Goal: Task Accomplishment & Management: Use online tool/utility

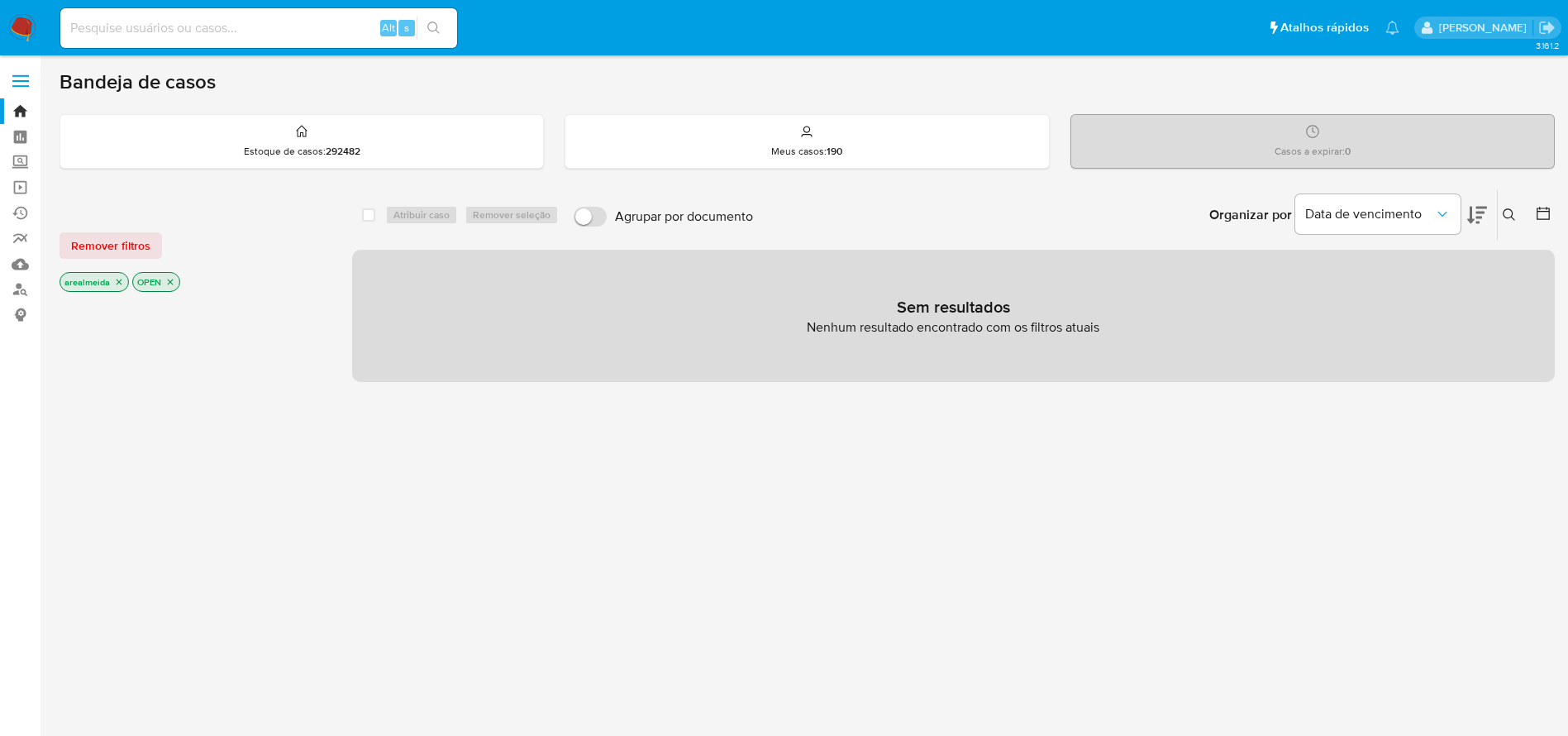
click at [122, 281] on icon "close-filter" at bounding box center [119, 282] width 10 height 10
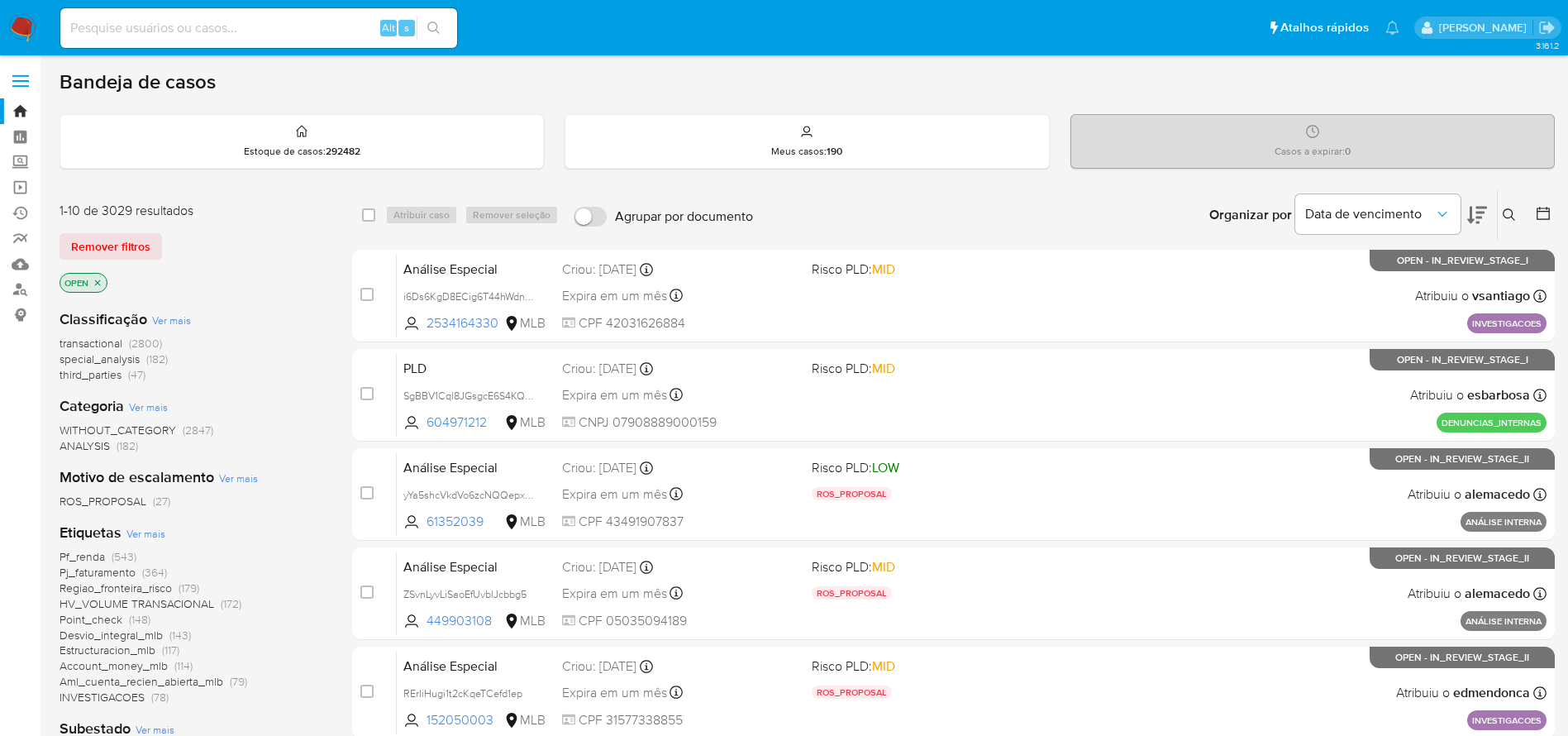
click at [1540, 213] on icon at bounding box center [1543, 213] width 17 height 17
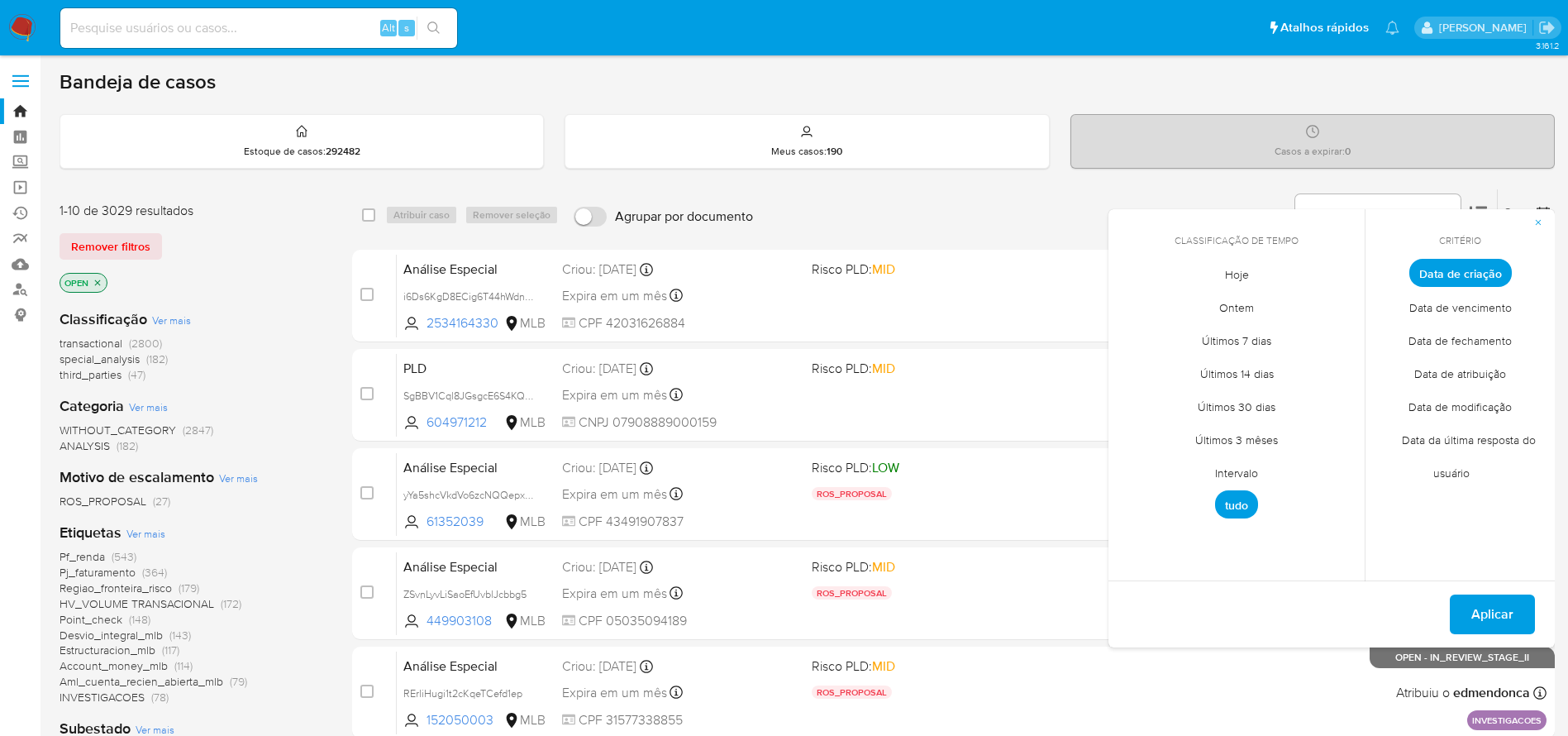
click at [1243, 467] on span "Intervalo" at bounding box center [1236, 473] width 77 height 34
click at [1131, 302] on icon "Mes anterior" at bounding box center [1133, 303] width 7 height 12
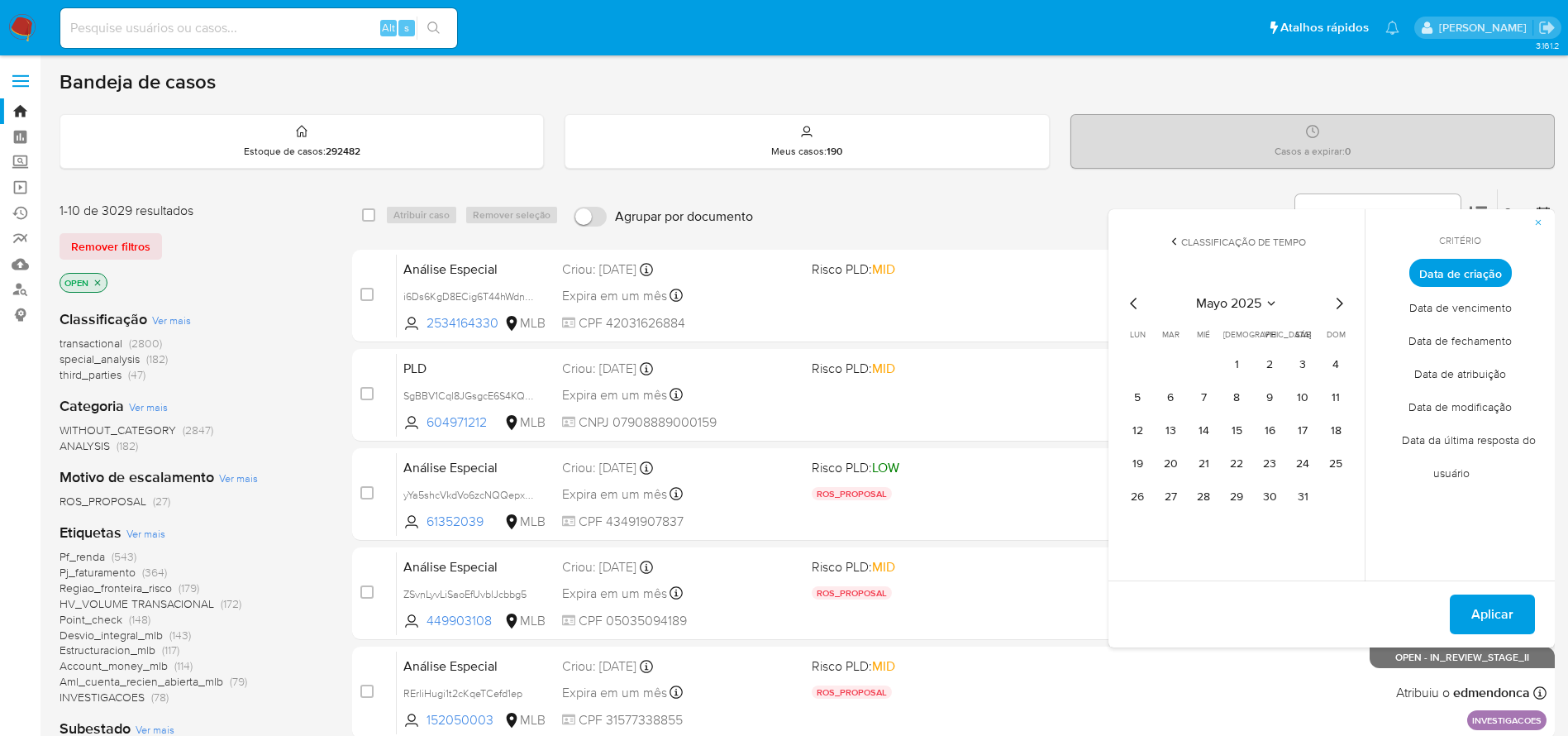
click at [1131, 302] on icon "Mes anterior" at bounding box center [1133, 303] width 7 height 12
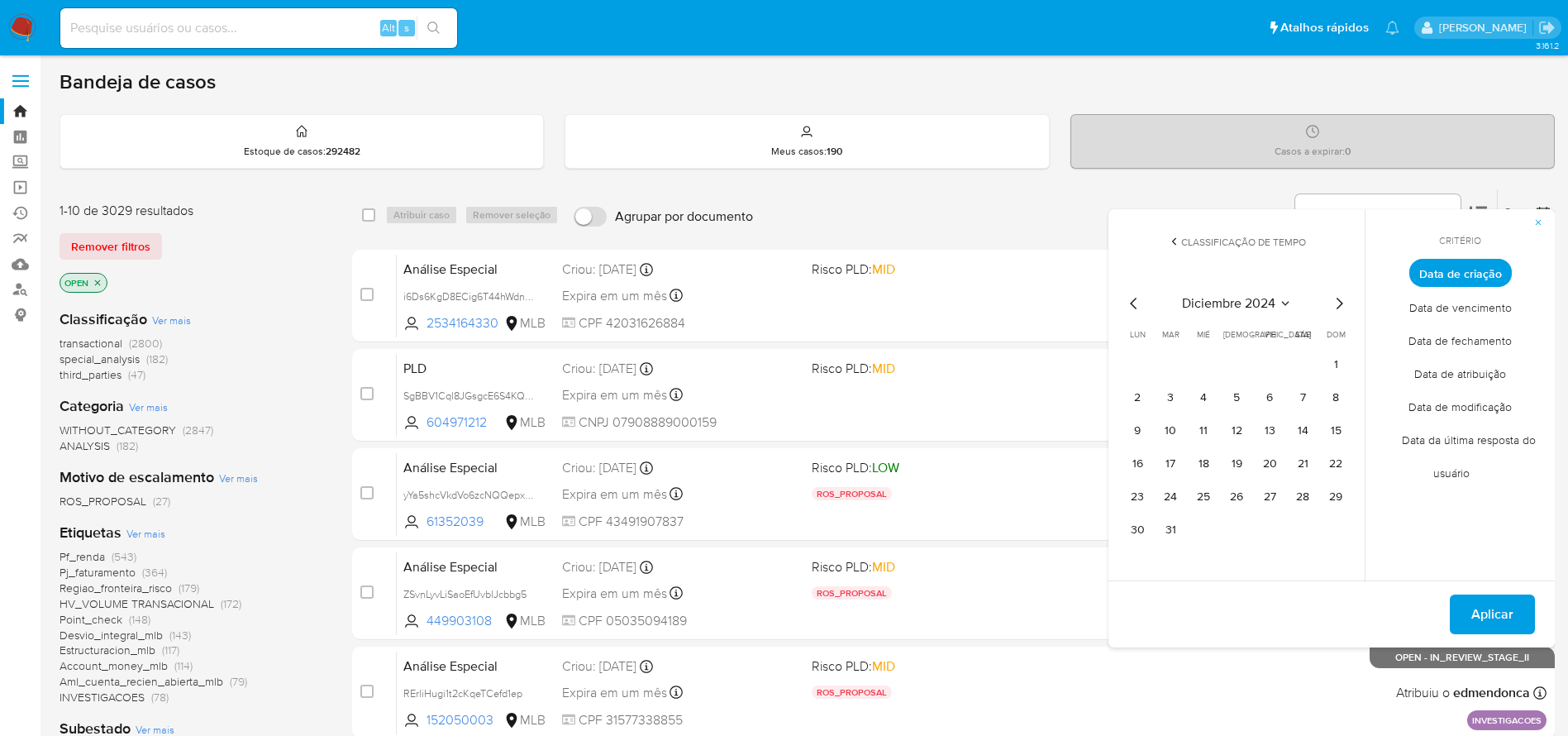
click at [1131, 302] on icon "Mes anterior" at bounding box center [1133, 303] width 7 height 12
click at [1238, 367] on button "1" at bounding box center [1236, 365] width 27 height 27
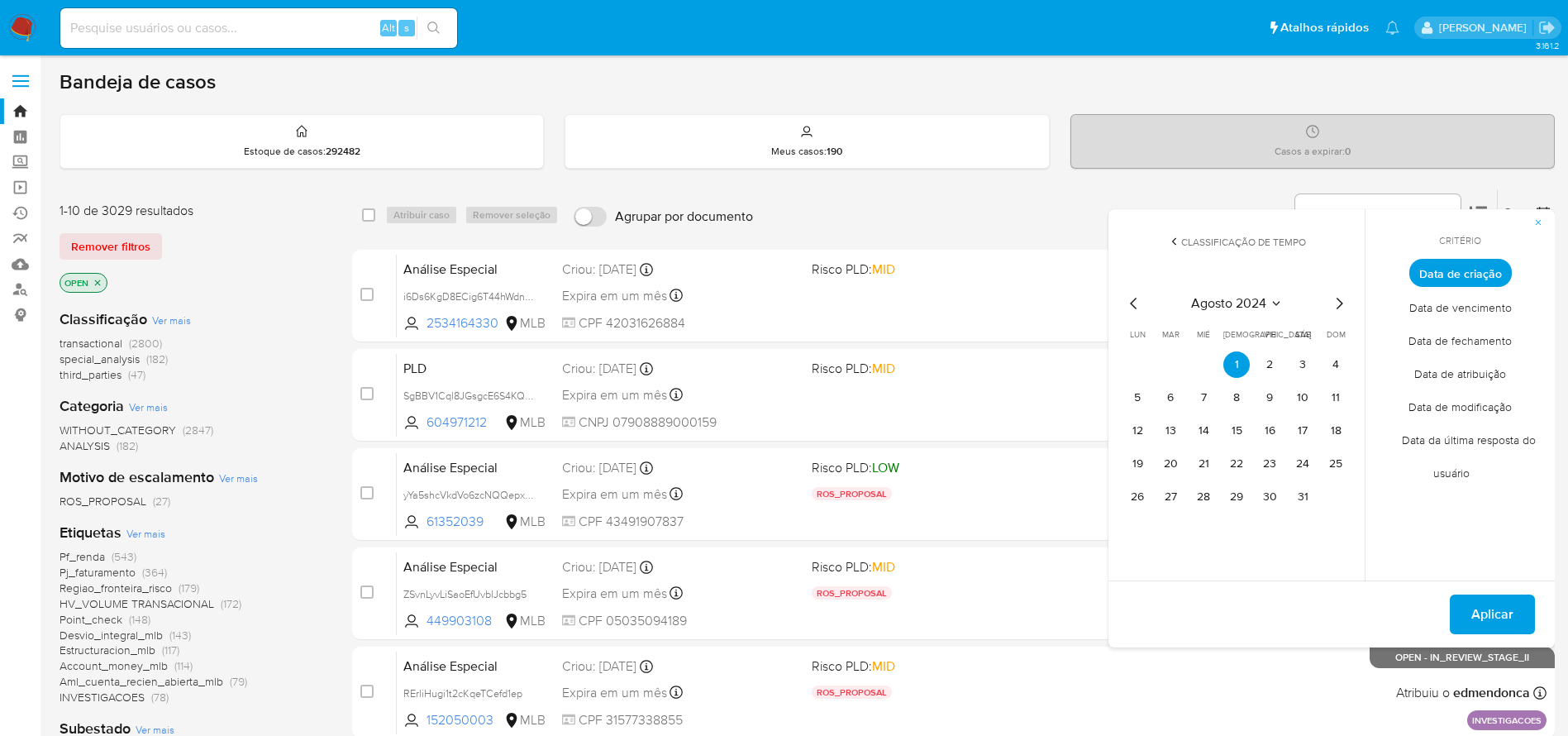
click at [1337, 307] on icon "Mes siguiente" at bounding box center [1339, 303] width 7 height 12
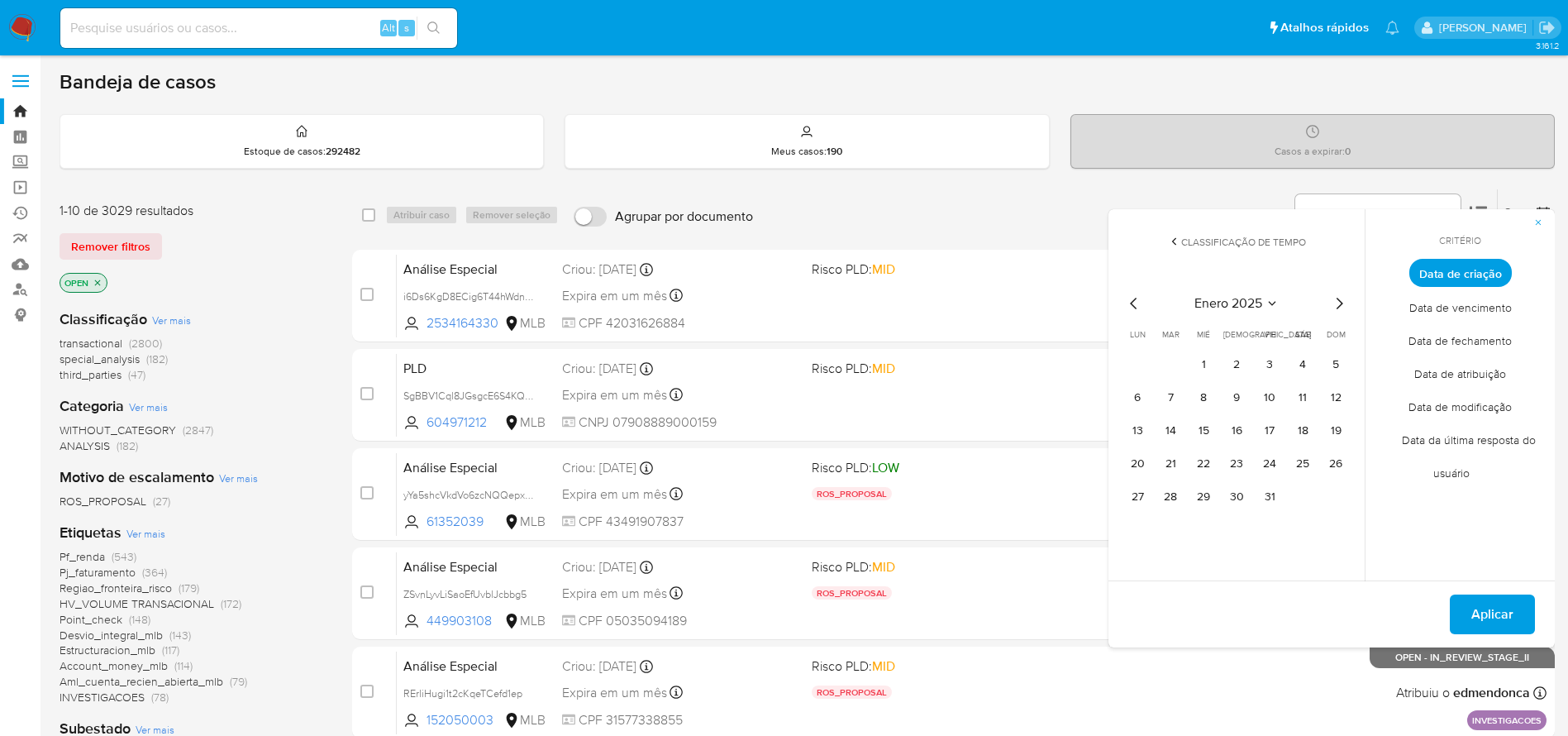
click at [1337, 307] on icon "Mes siguiente" at bounding box center [1339, 303] width 7 height 12
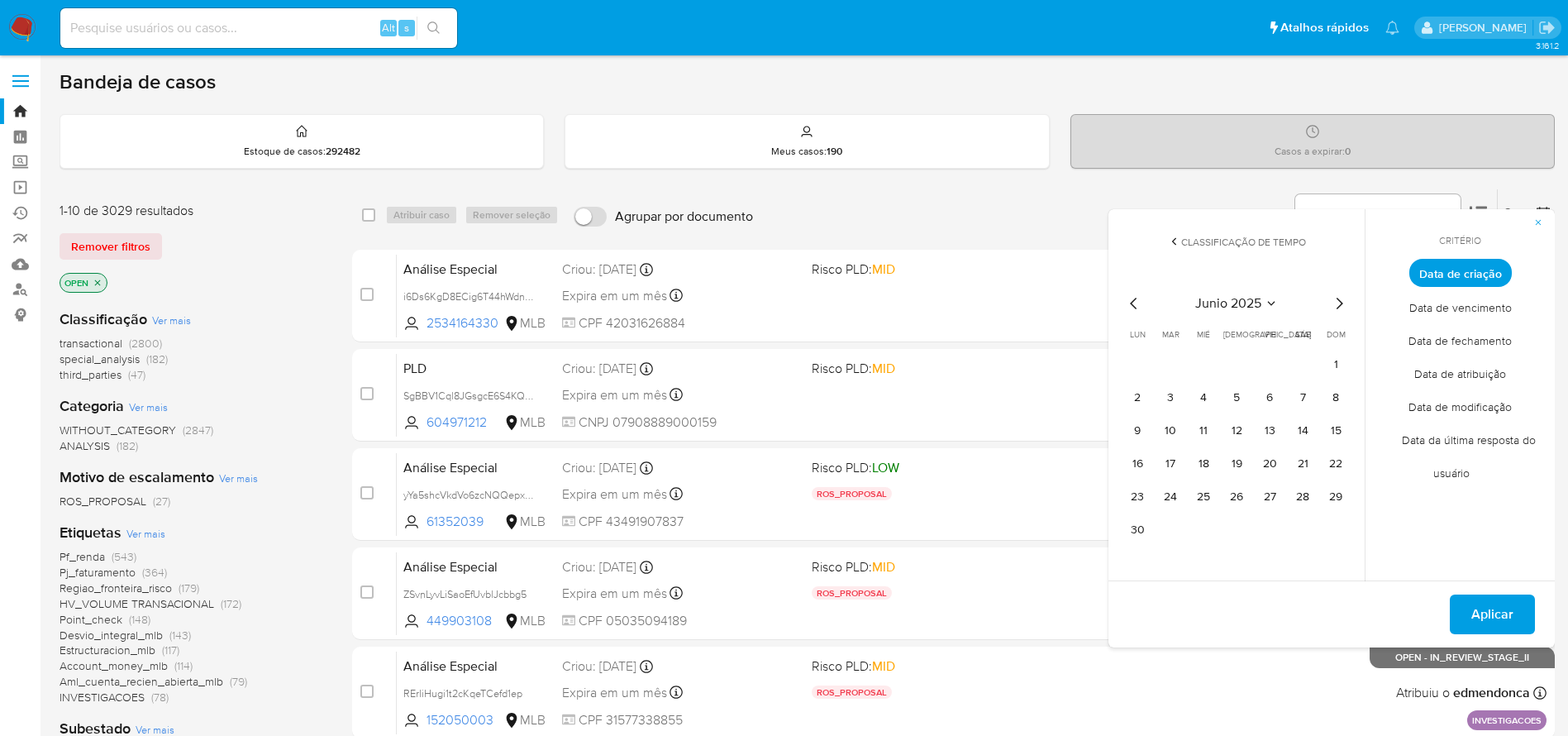
click at [1337, 307] on icon "Mes siguiente" at bounding box center [1339, 303] width 7 height 12
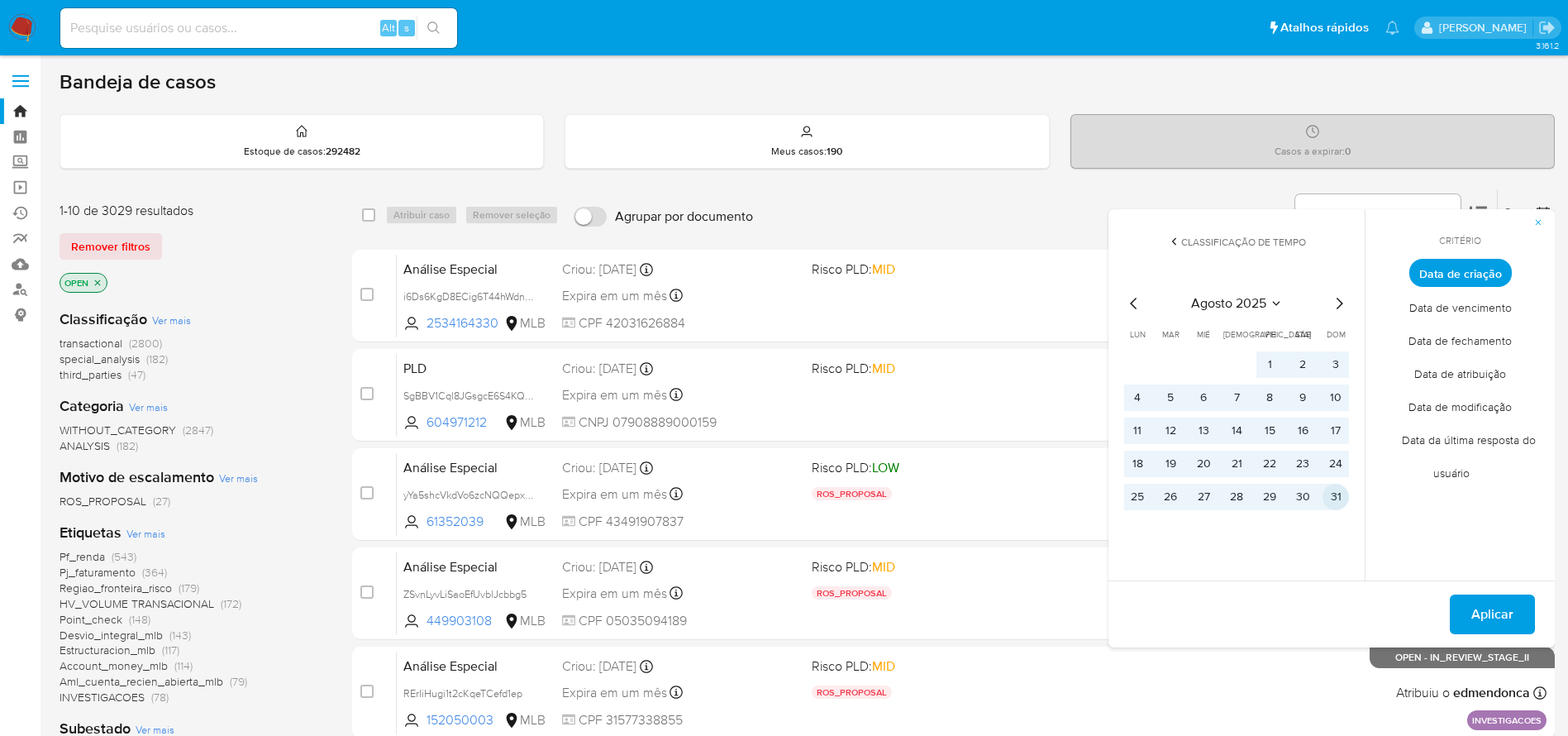
click at [1338, 493] on button "31" at bounding box center [1335, 496] width 27 height 27
click at [1501, 614] on span "Aplicar" at bounding box center [1492, 614] width 43 height 37
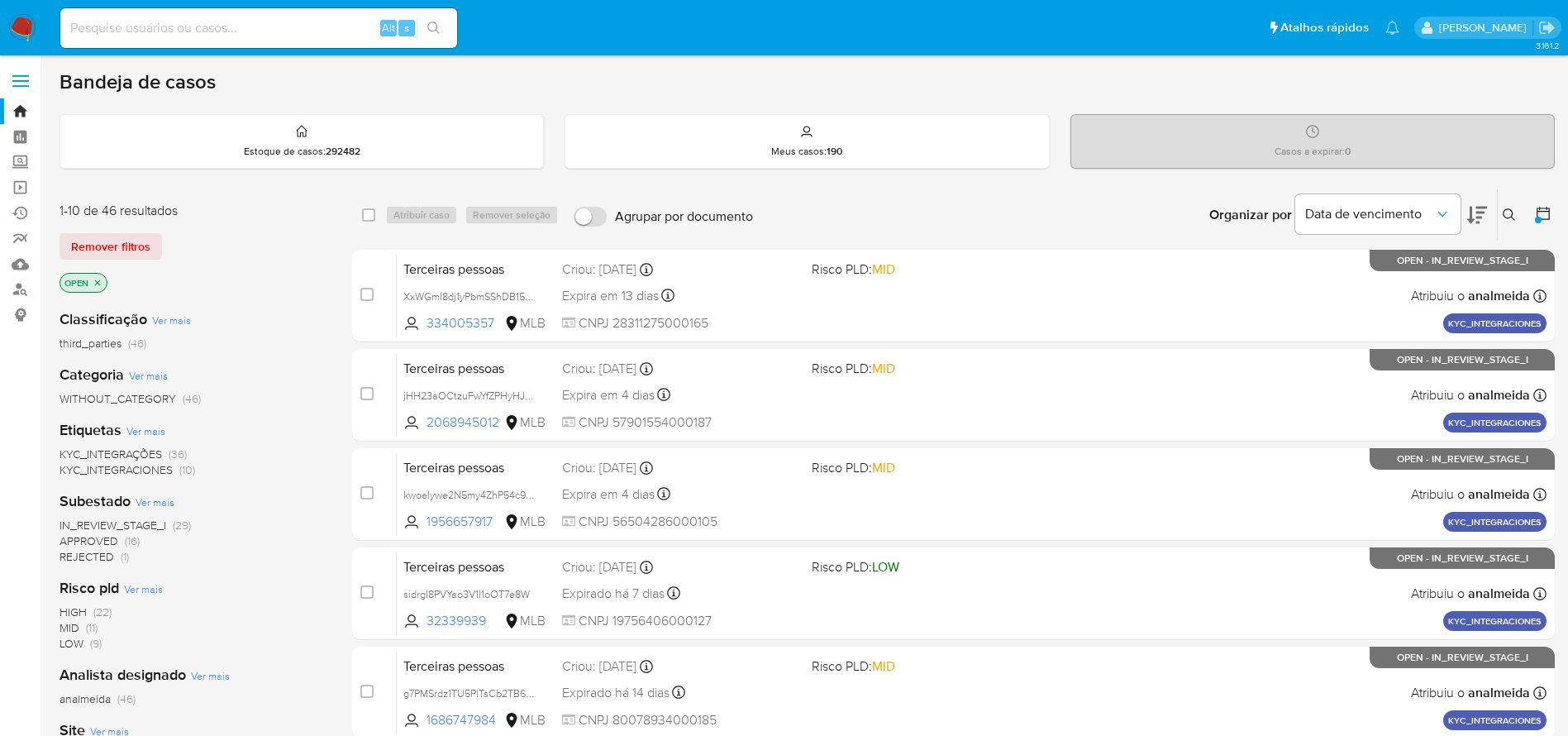
scroll to position [124, 0]
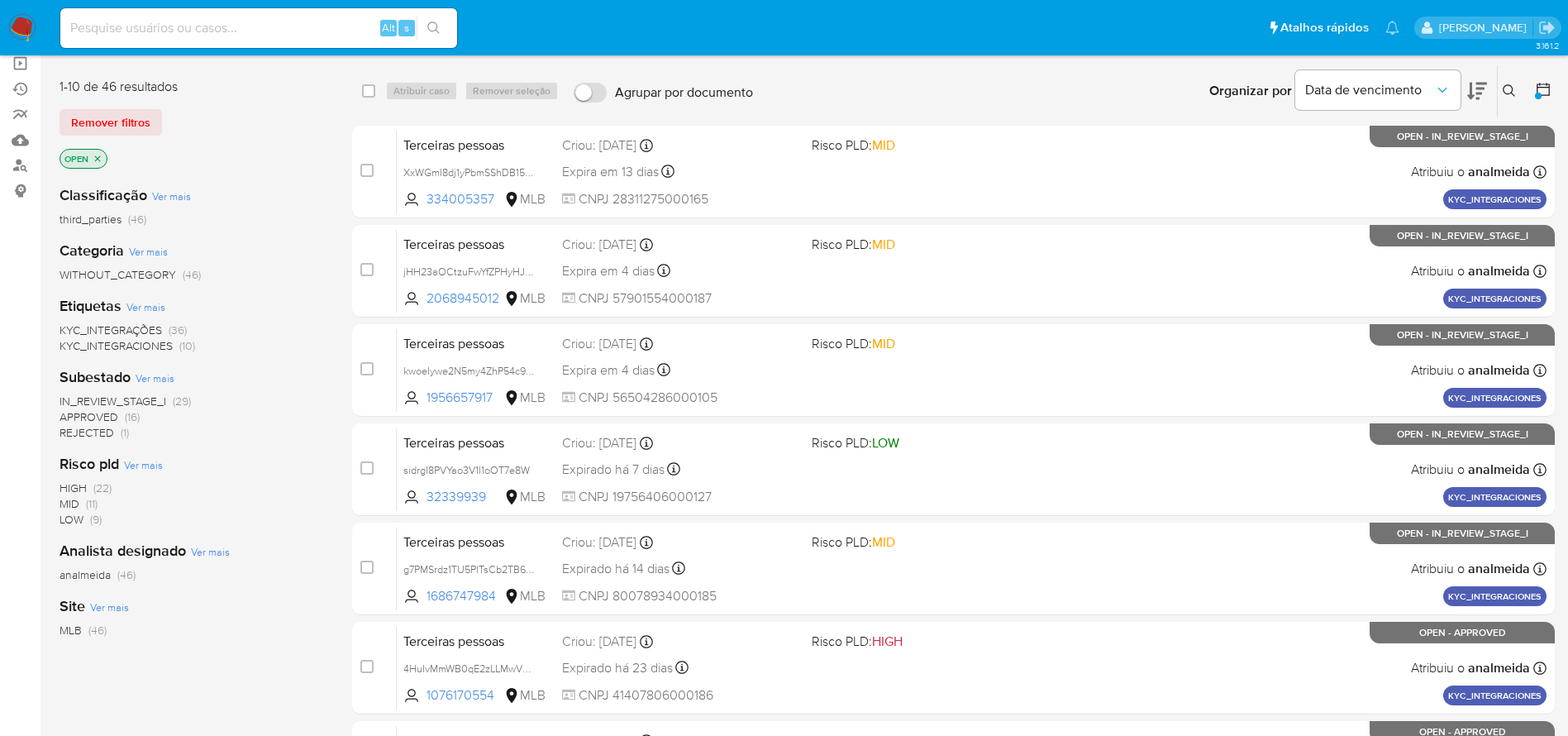
click at [97, 162] on icon "close-filter" at bounding box center [97, 158] width 10 height 10
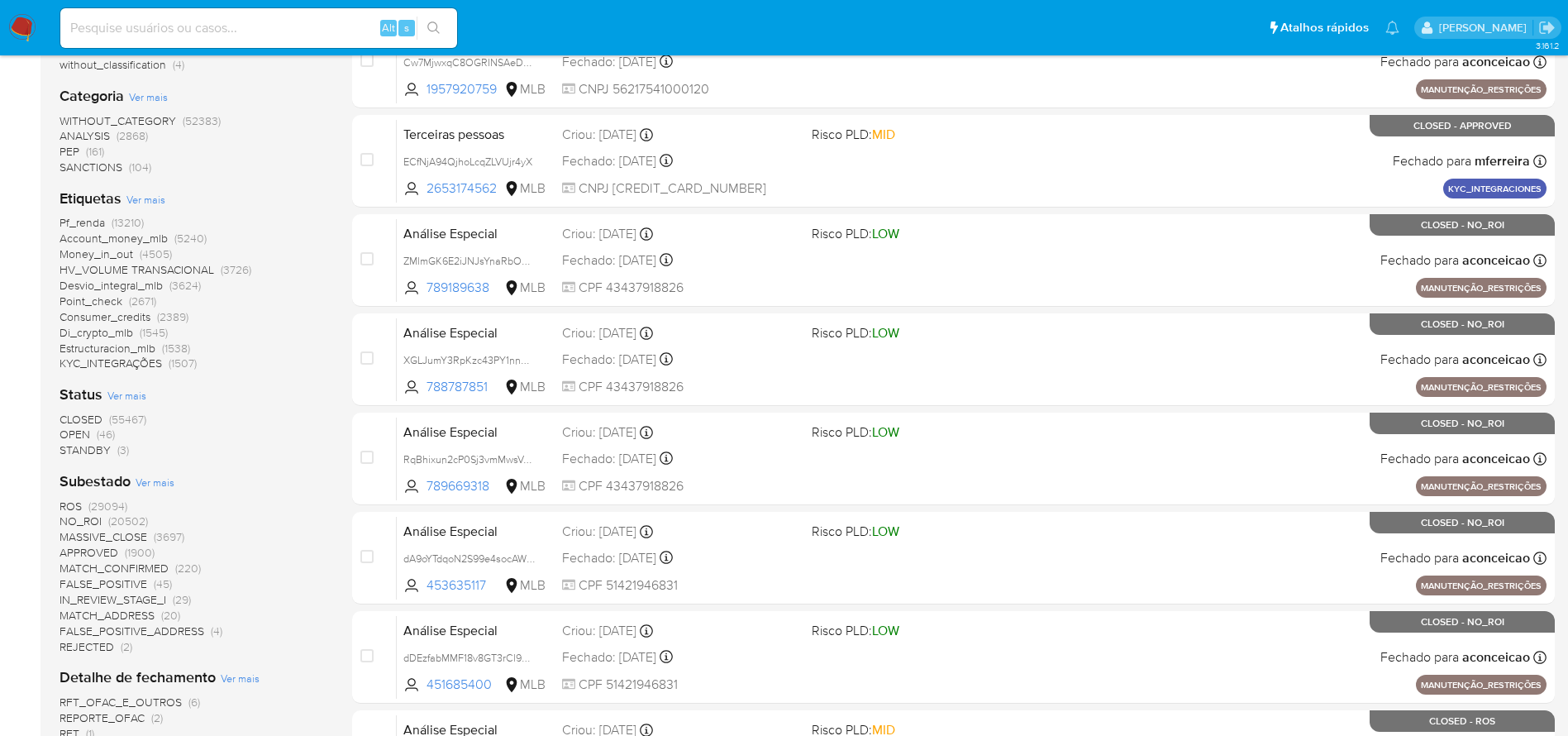
scroll to position [372, 0]
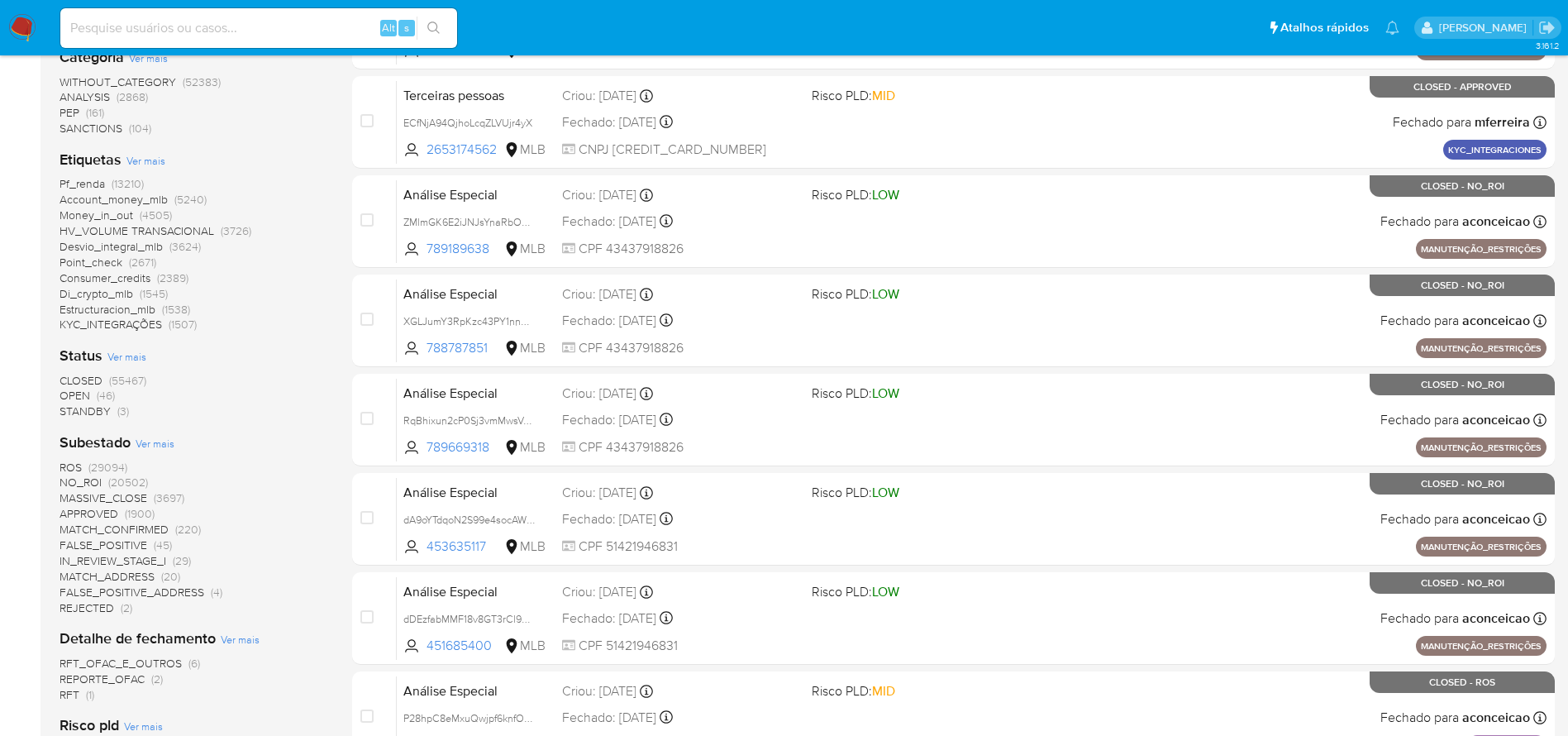
click at [77, 375] on span "CLOSED" at bounding box center [80, 380] width 43 height 17
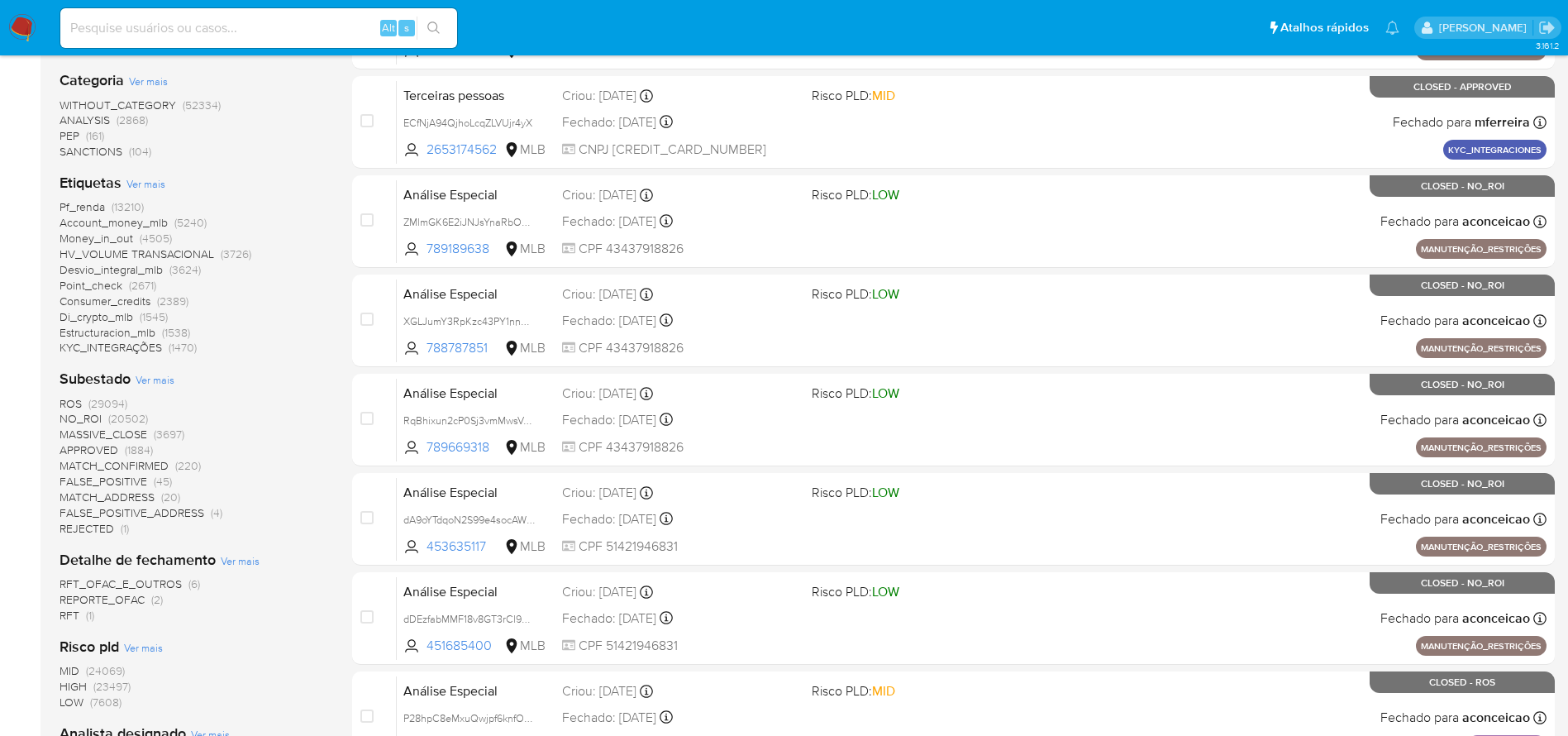
click at [161, 380] on span "Ver mais" at bounding box center [155, 379] width 39 height 15
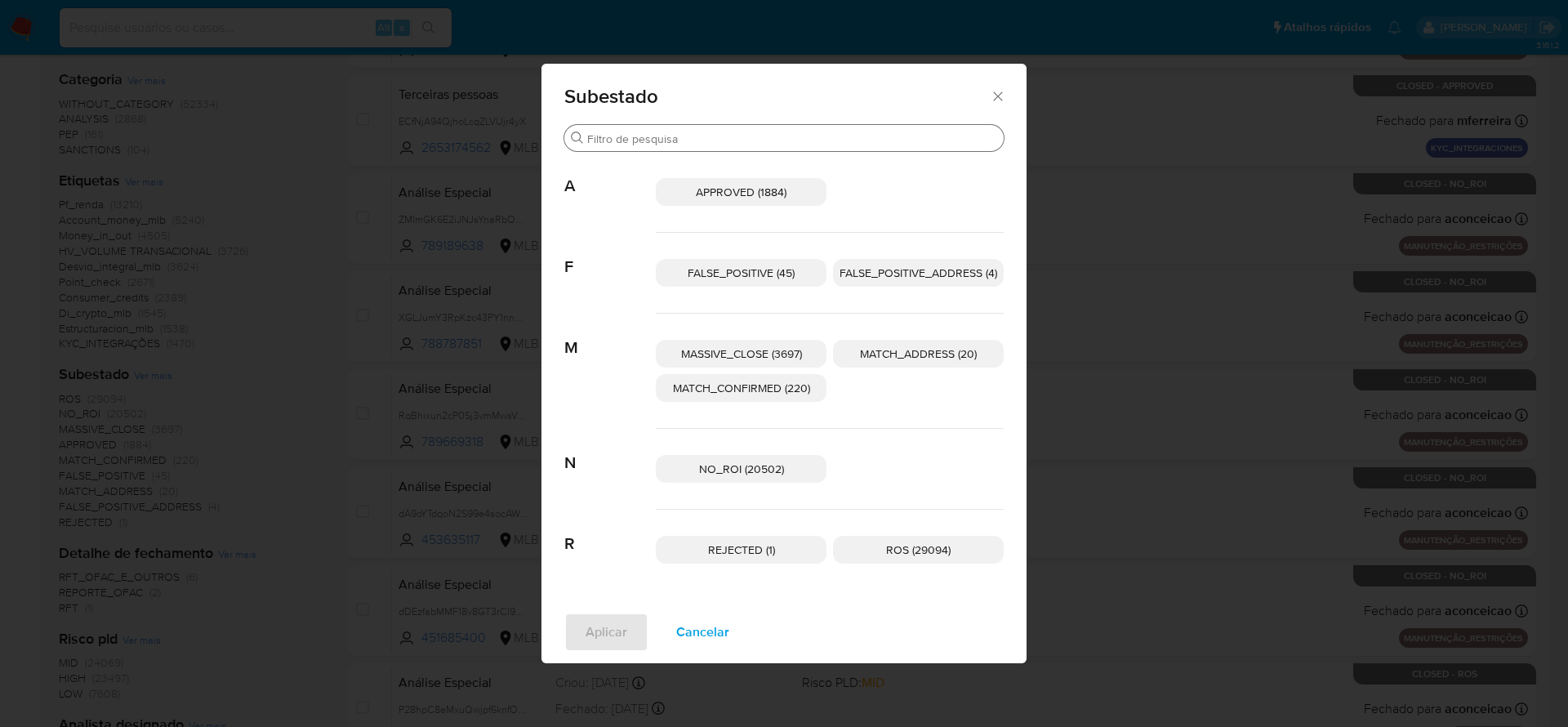
click at [636, 143] on input "Buscar" at bounding box center [792, 138] width 410 height 15
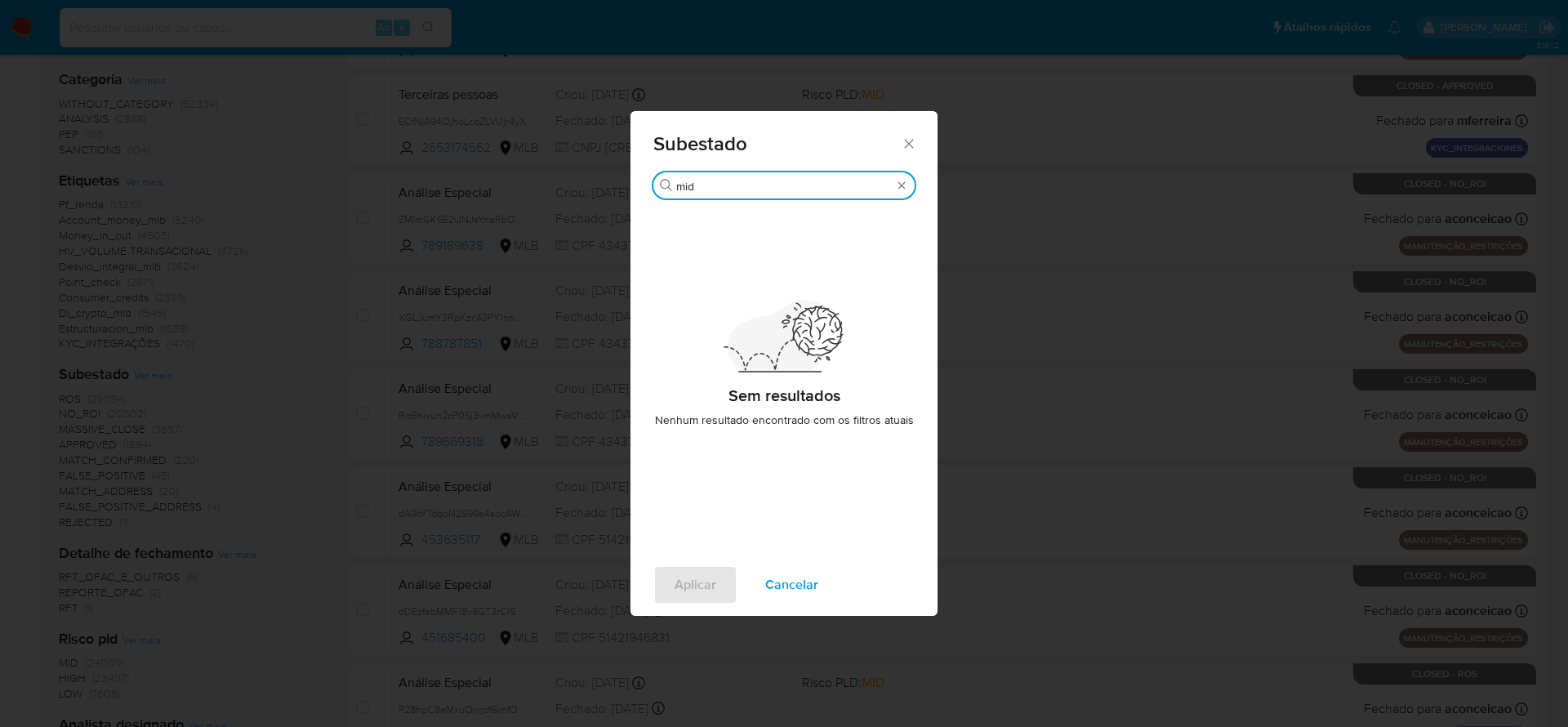
type input "mid"
click at [912, 143] on icon "Fechar" at bounding box center [908, 144] width 17 height 17
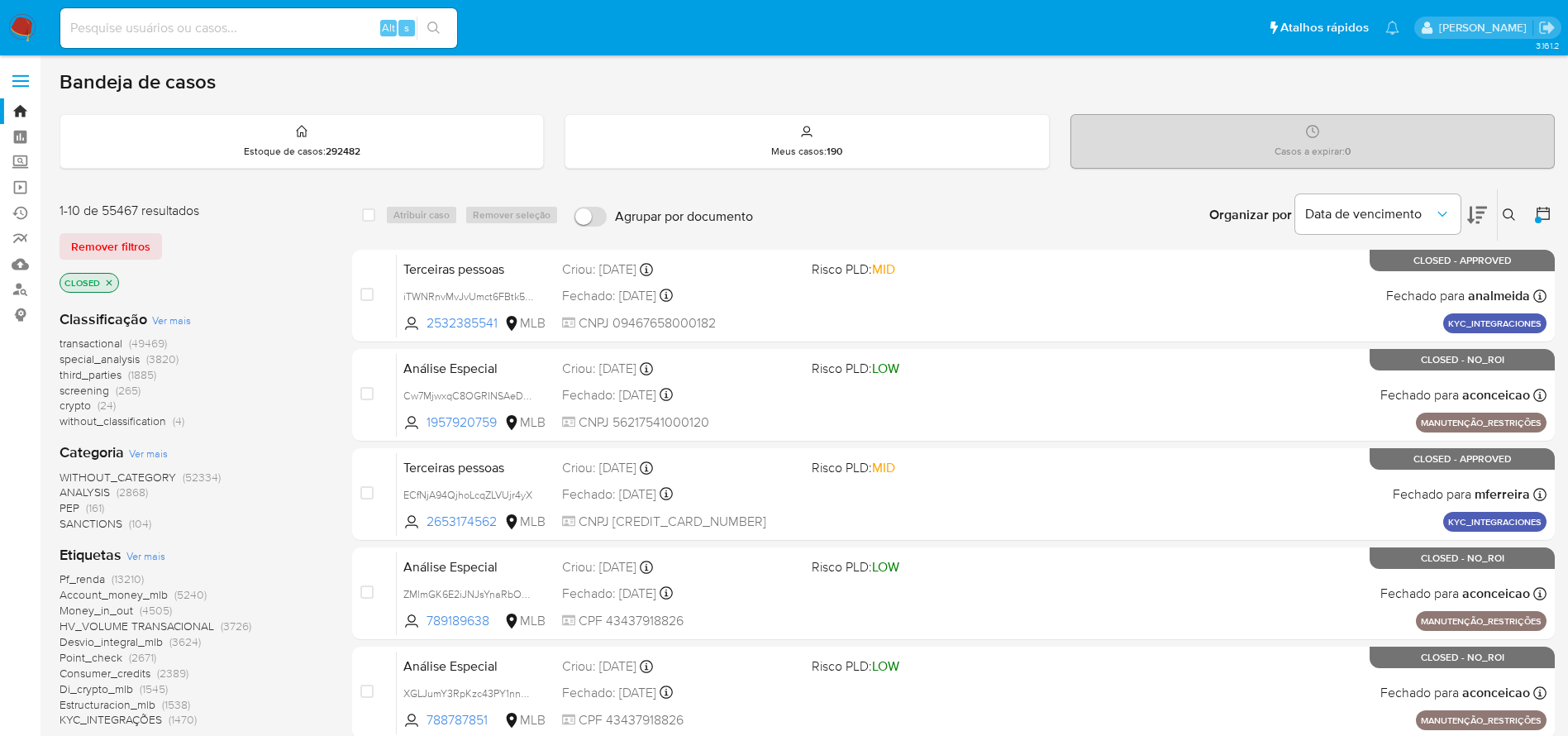
click at [96, 357] on span "special_analysis" at bounding box center [99, 359] width 80 height 17
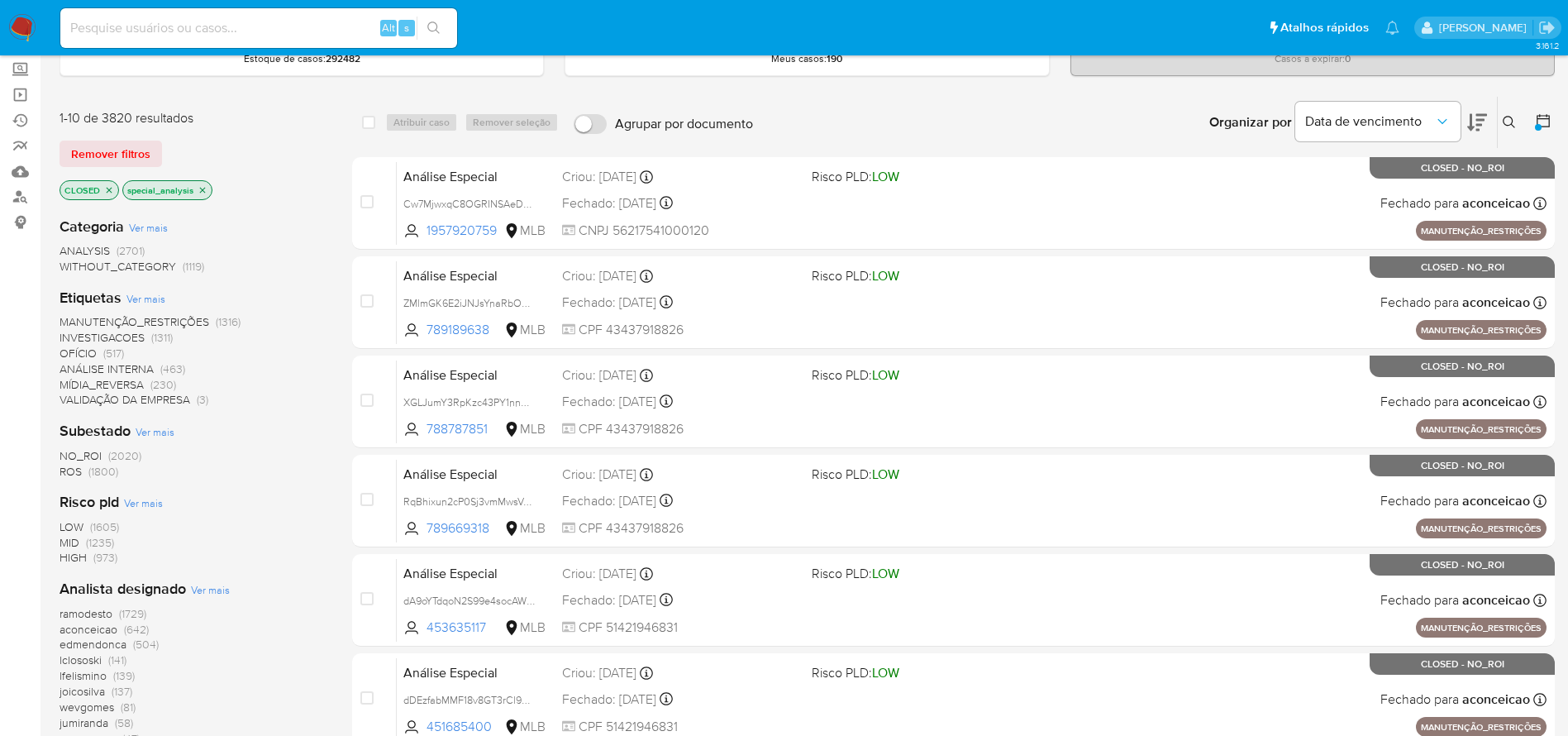
scroll to position [124, 0]
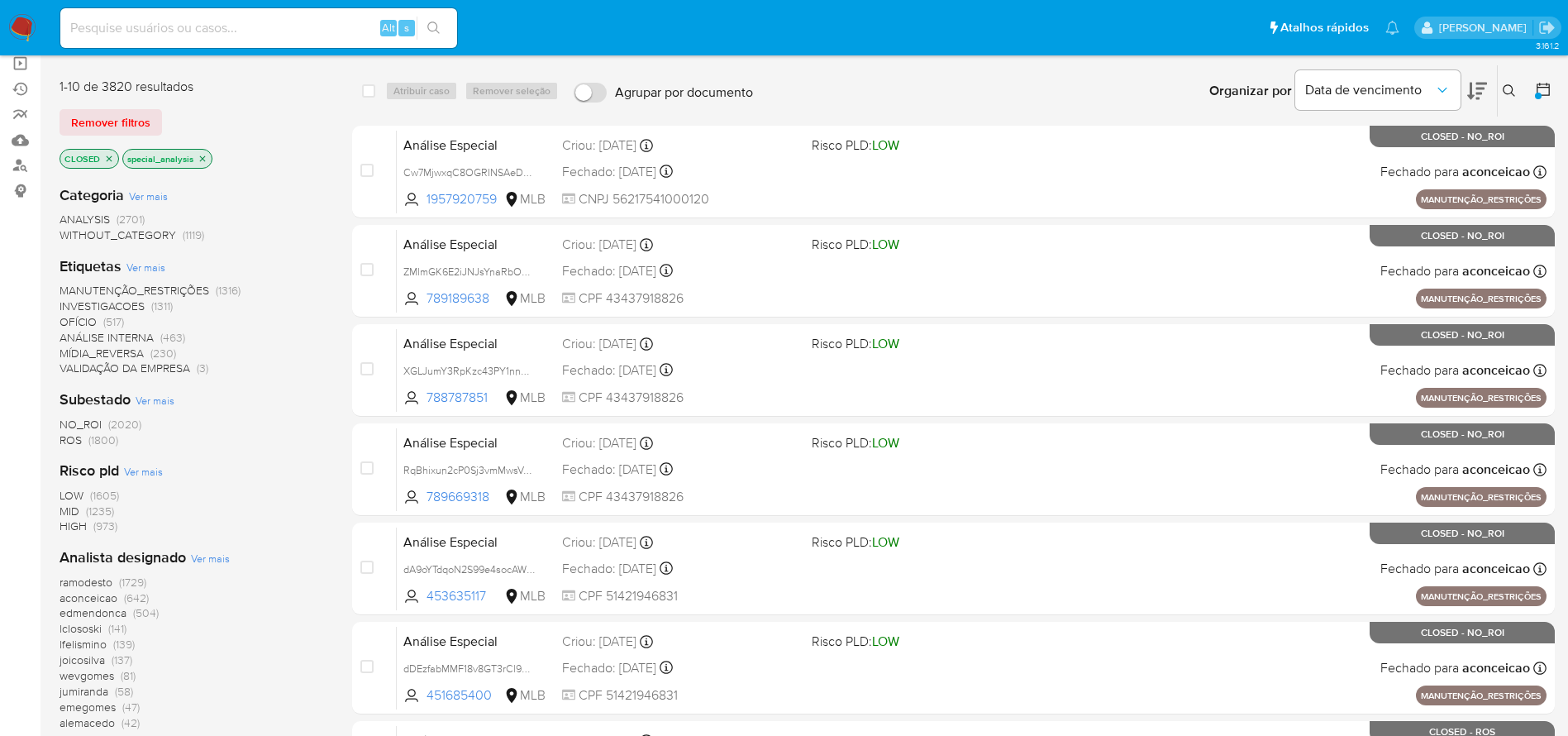
click at [116, 346] on span "MÍDIA_REVERSA" at bounding box center [101, 353] width 84 height 17
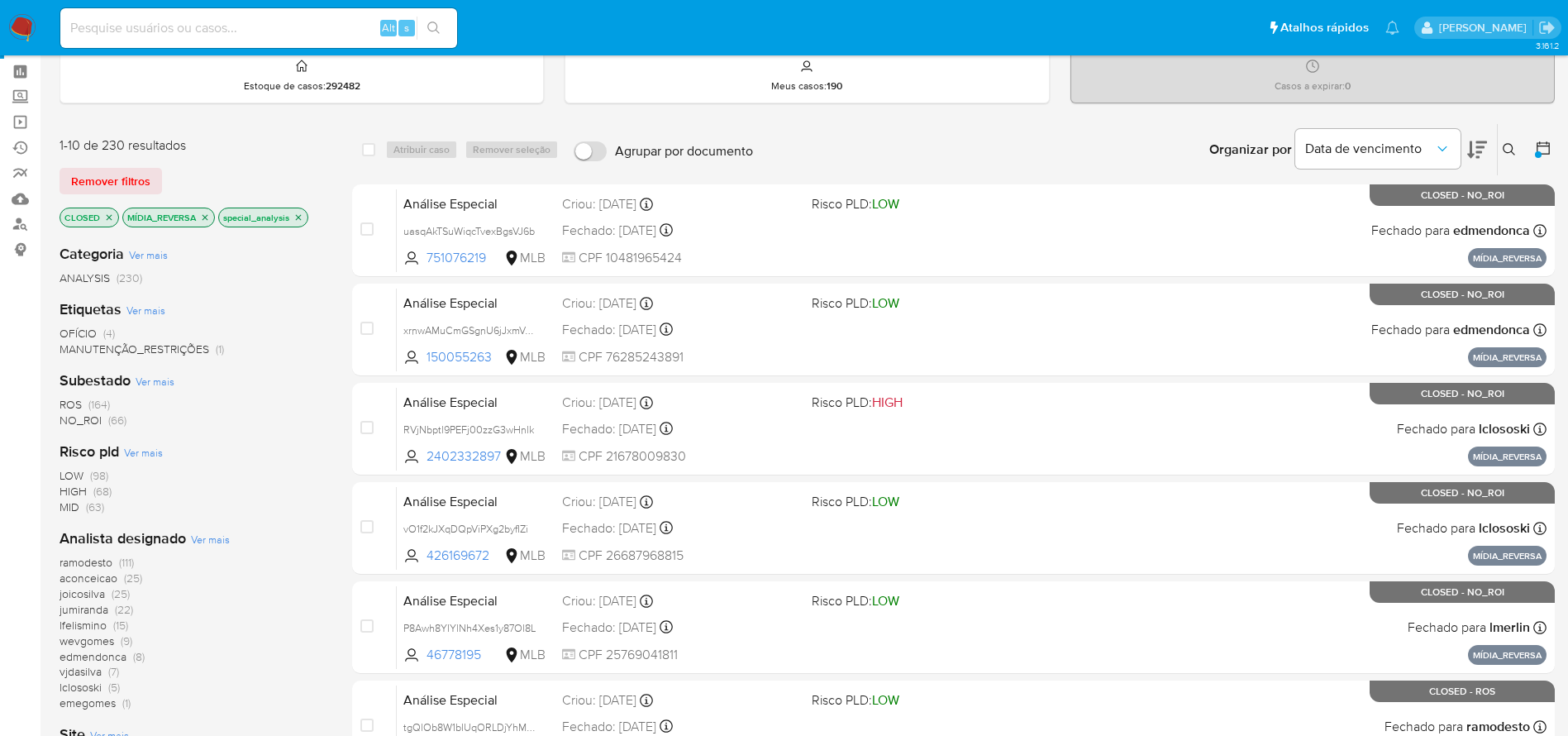
scroll to position [9, 0]
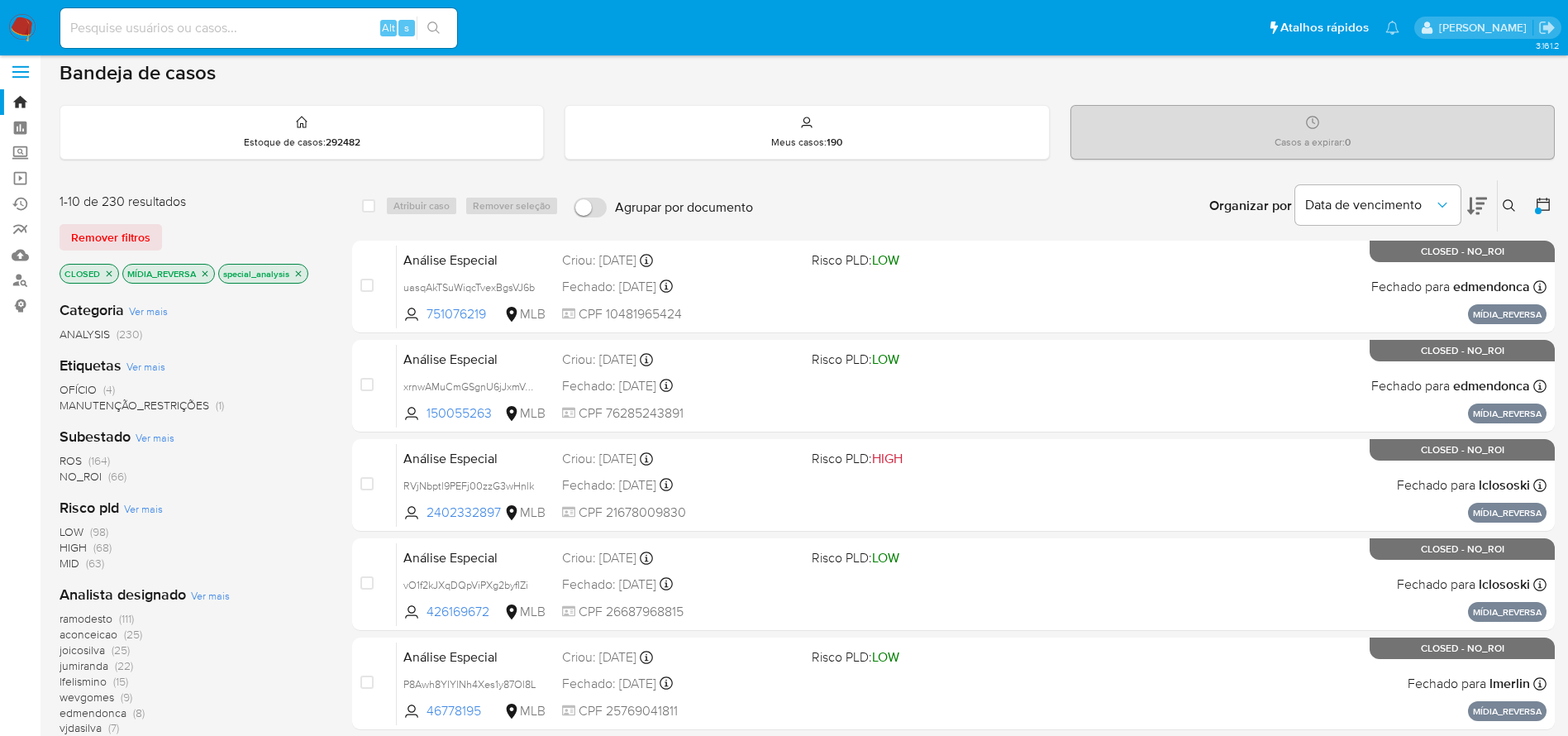
click at [294, 563] on div "LOW (98) HIGH (68) MID (63)" at bounding box center [192, 548] width 266 height 48
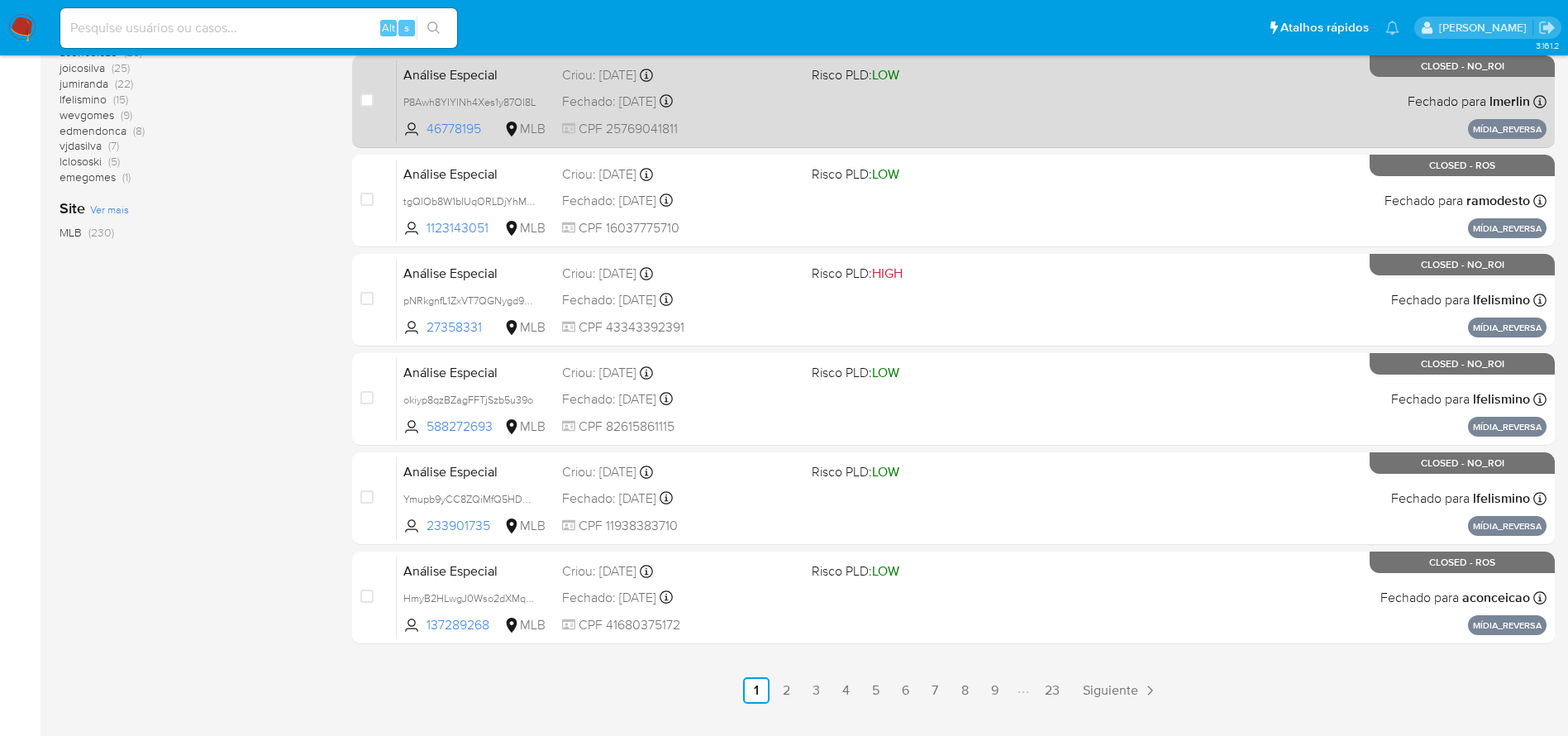
scroll to position [629, 0]
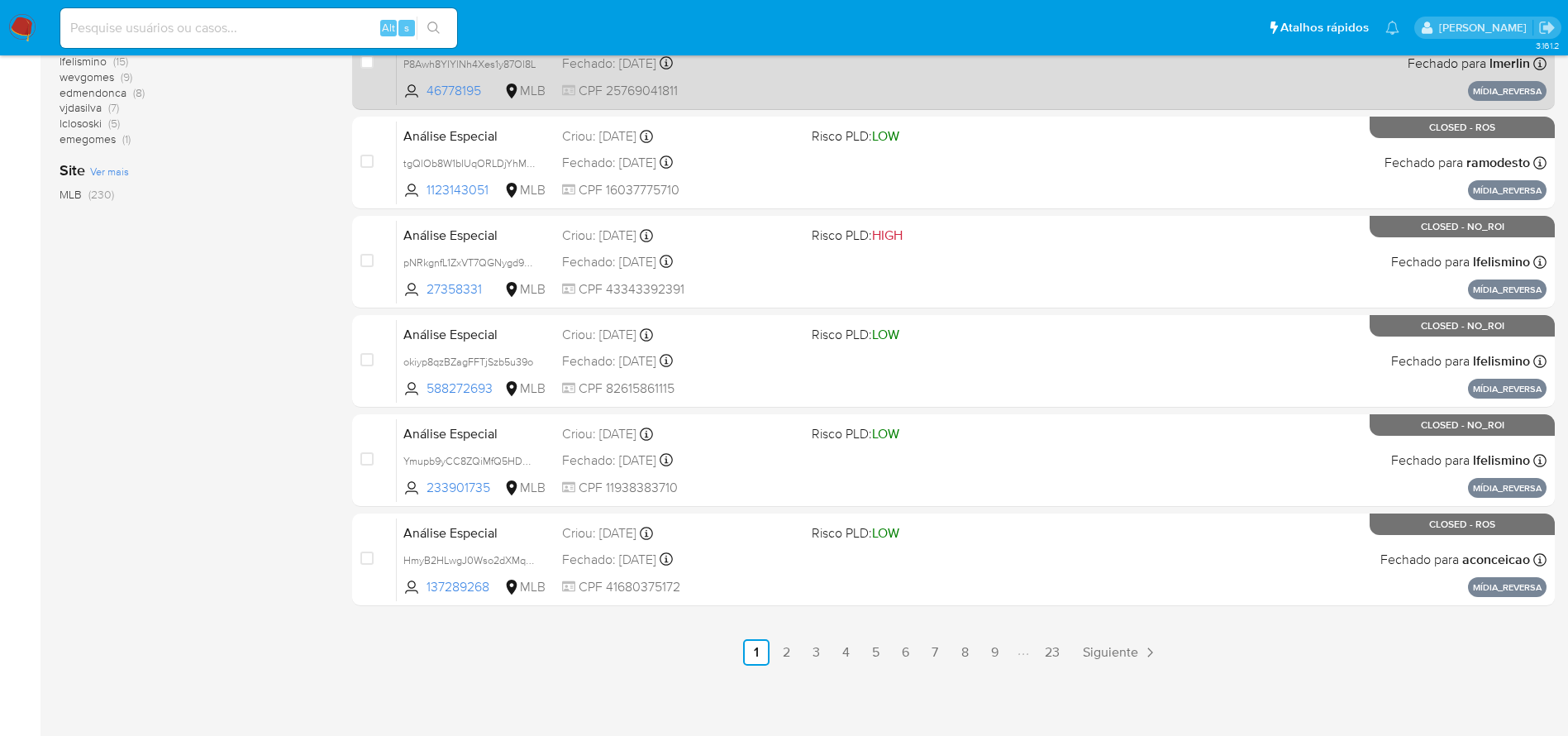
click at [1055, 659] on link "23" at bounding box center [1052, 652] width 28 height 27
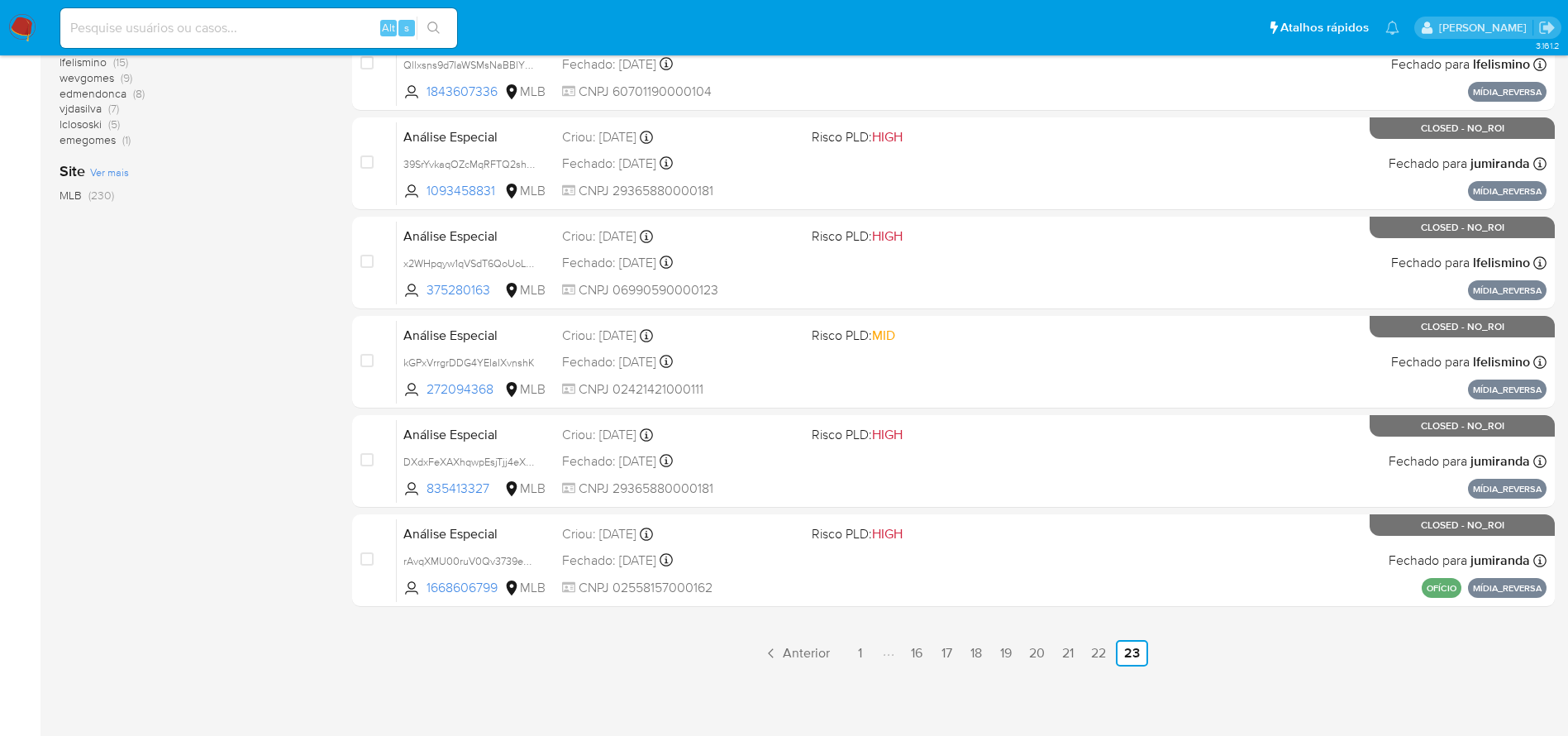
scroll to position [629, 0]
click at [862, 647] on link "1" at bounding box center [859, 652] width 27 height 27
